Goal: Check status

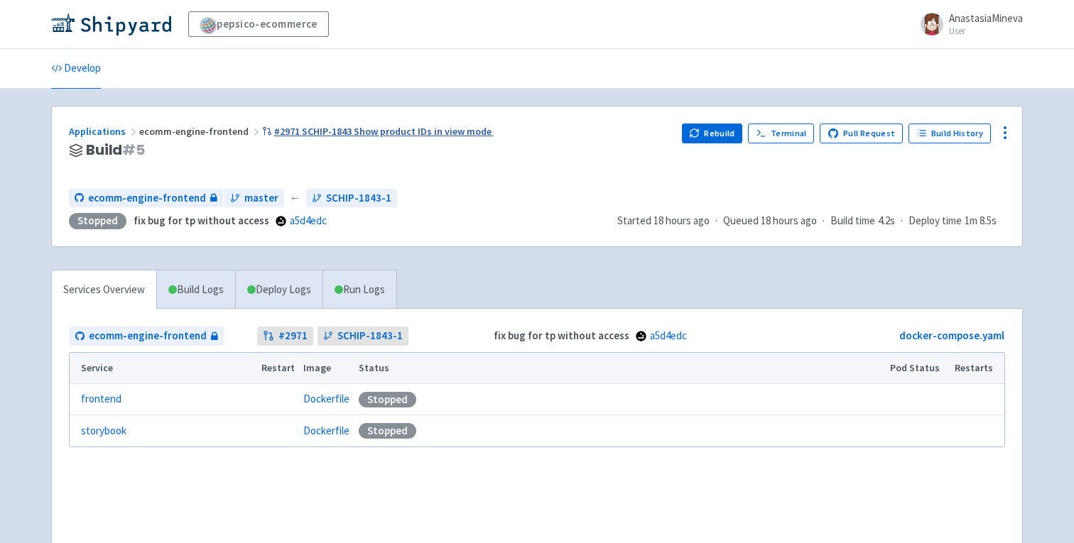
click at [335, 133] on link "#2971 SCHIP-1843 Show product IDs in view mode" at bounding box center [378, 131] width 232 height 13
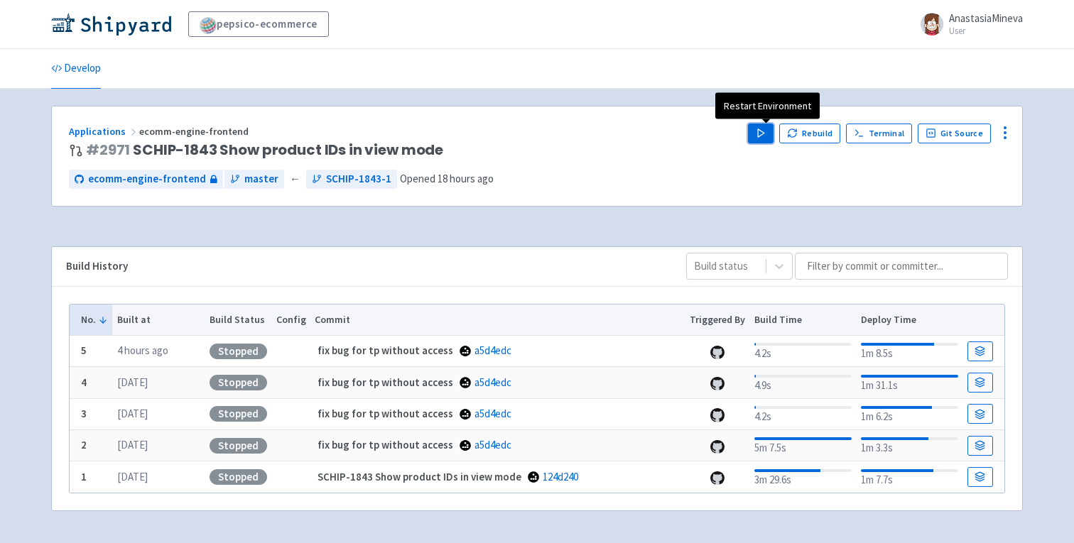
click at [761, 139] on button "Play" at bounding box center [761, 134] width 26 height 20
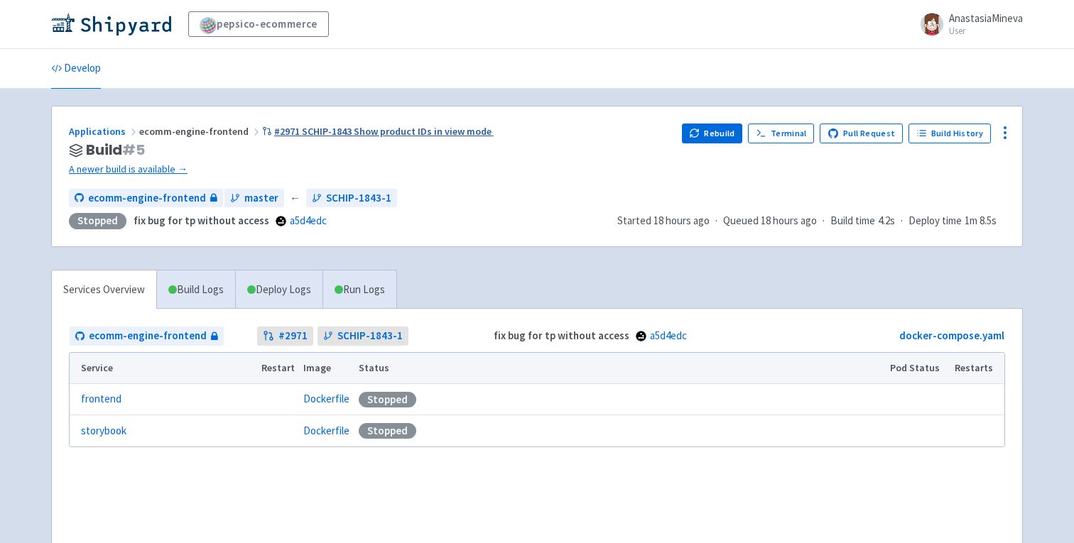
click at [413, 134] on link "#2971 SCHIP-1843 Show product IDs in view mode" at bounding box center [378, 131] width 232 height 13
